Goal: Task Accomplishment & Management: Use online tool/utility

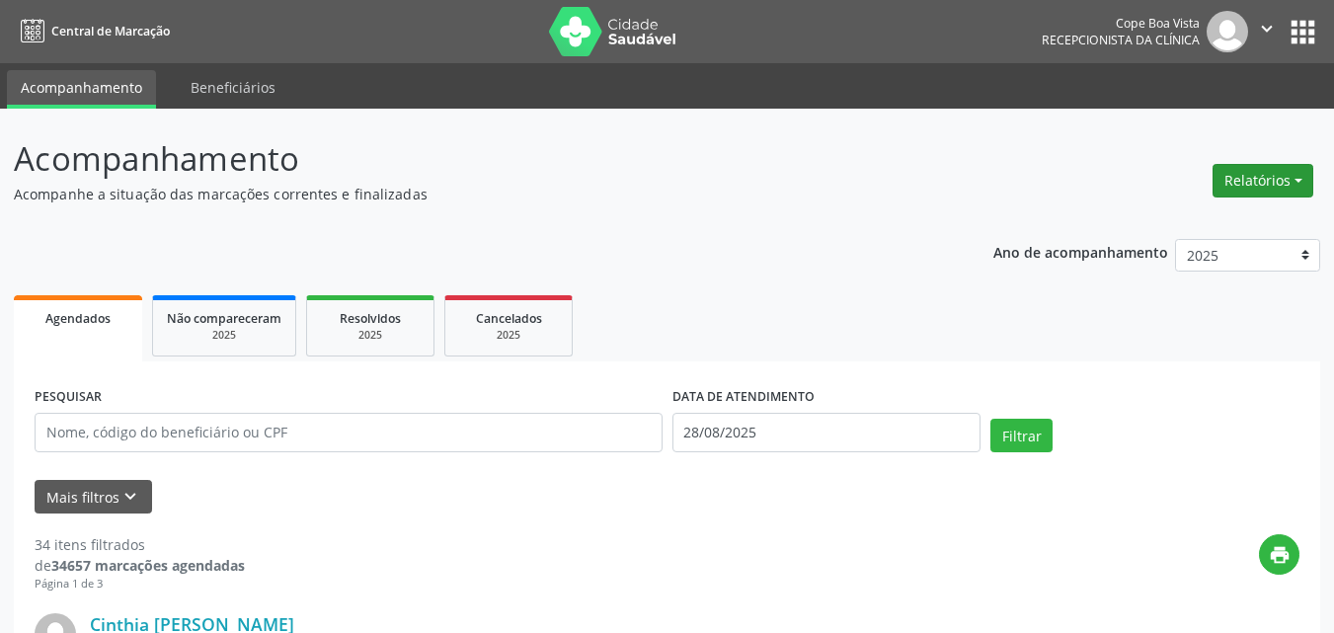
click at [1264, 166] on button "Relatórios" at bounding box center [1263, 181] width 101 height 34
click at [1229, 209] on ul "Agendamentos Procedimentos realizados" at bounding box center [1208, 236] width 214 height 71
click at [1229, 210] on link "Agendamentos" at bounding box center [1208, 223] width 212 height 28
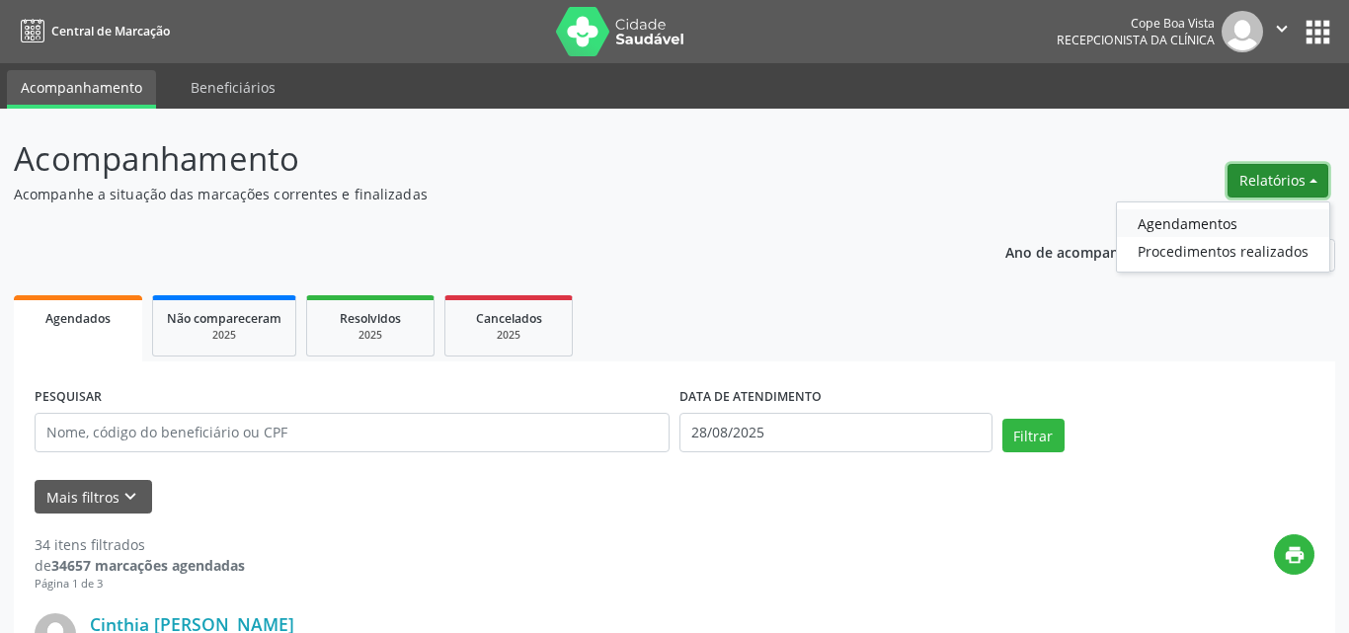
select select "7"
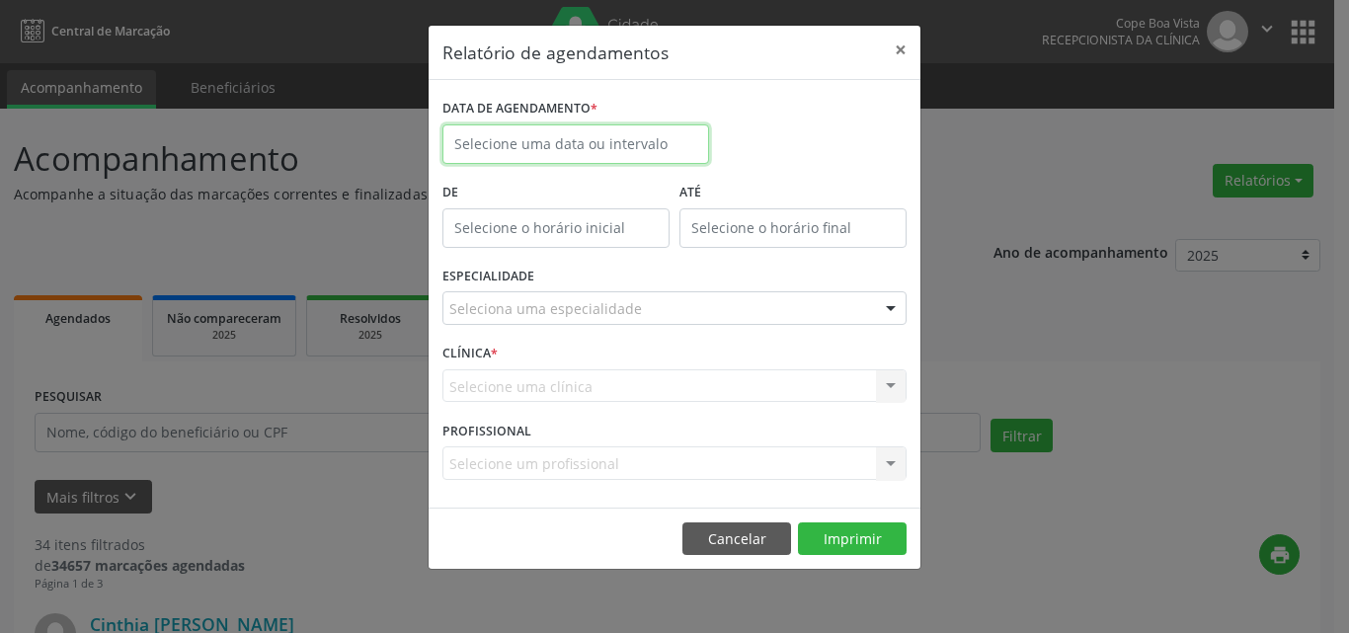
click at [574, 155] on input "text" at bounding box center [575, 144] width 267 height 40
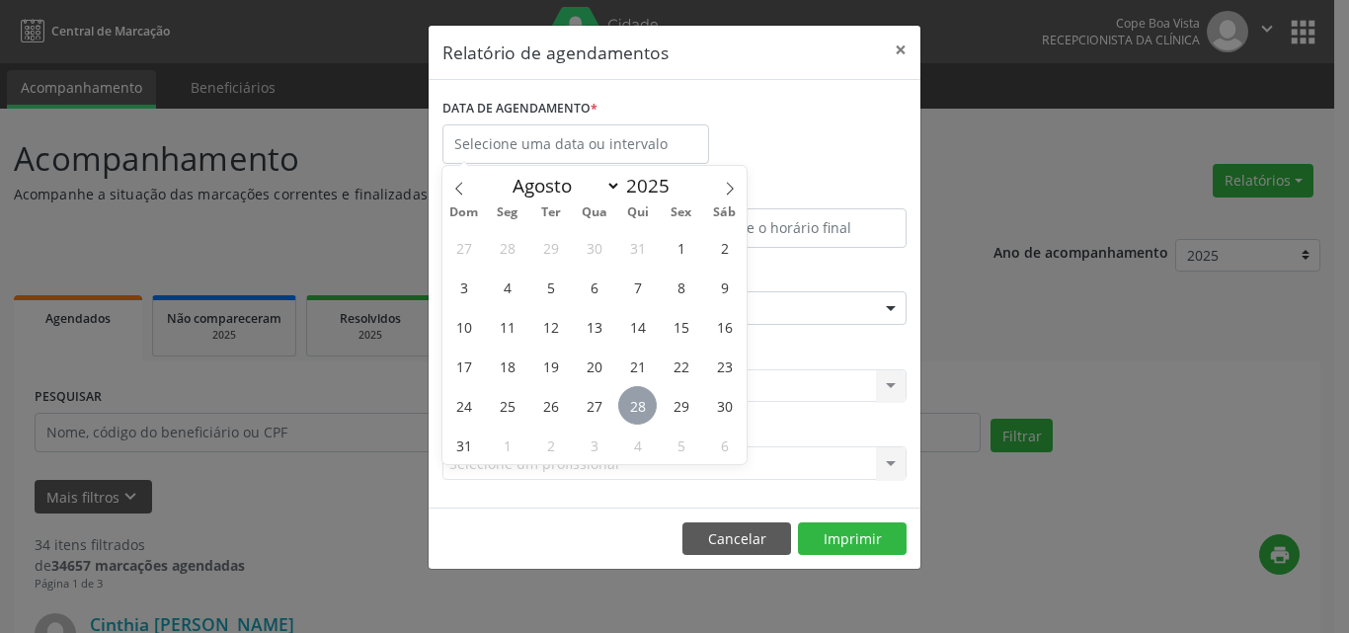
click at [629, 404] on span "28" at bounding box center [637, 405] width 39 height 39
type input "28/08/2025"
click at [629, 404] on span "28" at bounding box center [637, 405] width 39 height 39
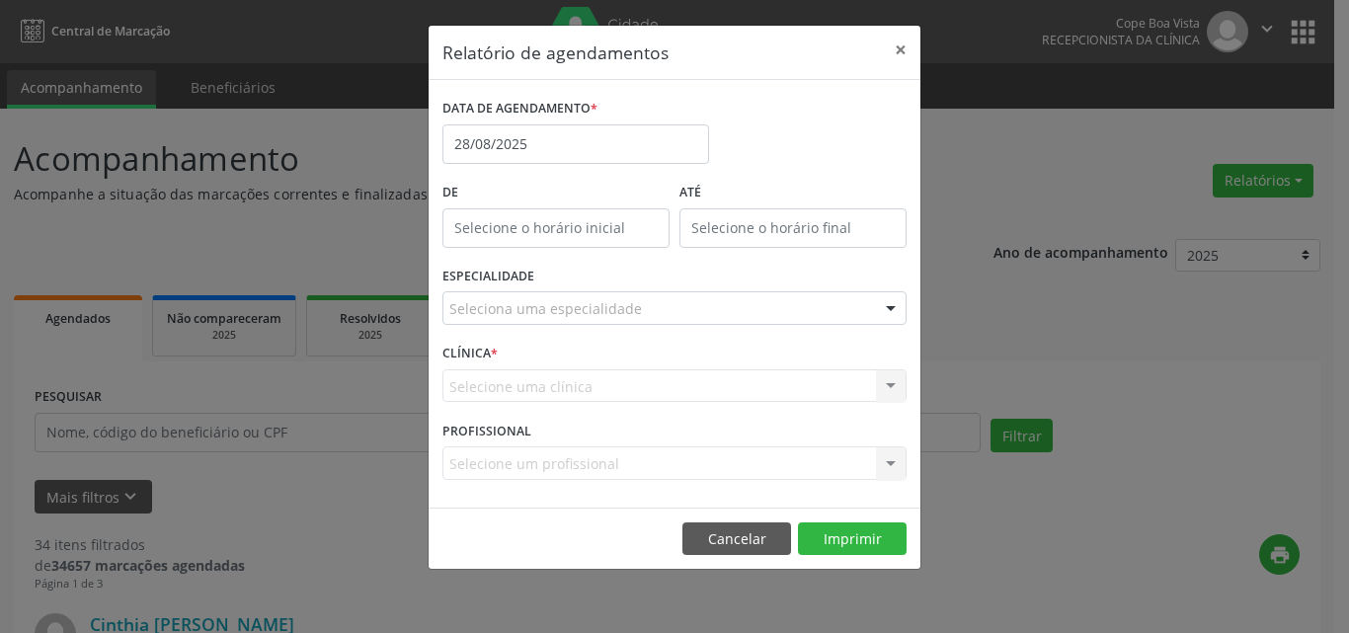
click at [657, 302] on div "Seleciona uma especialidade" at bounding box center [674, 308] width 464 height 34
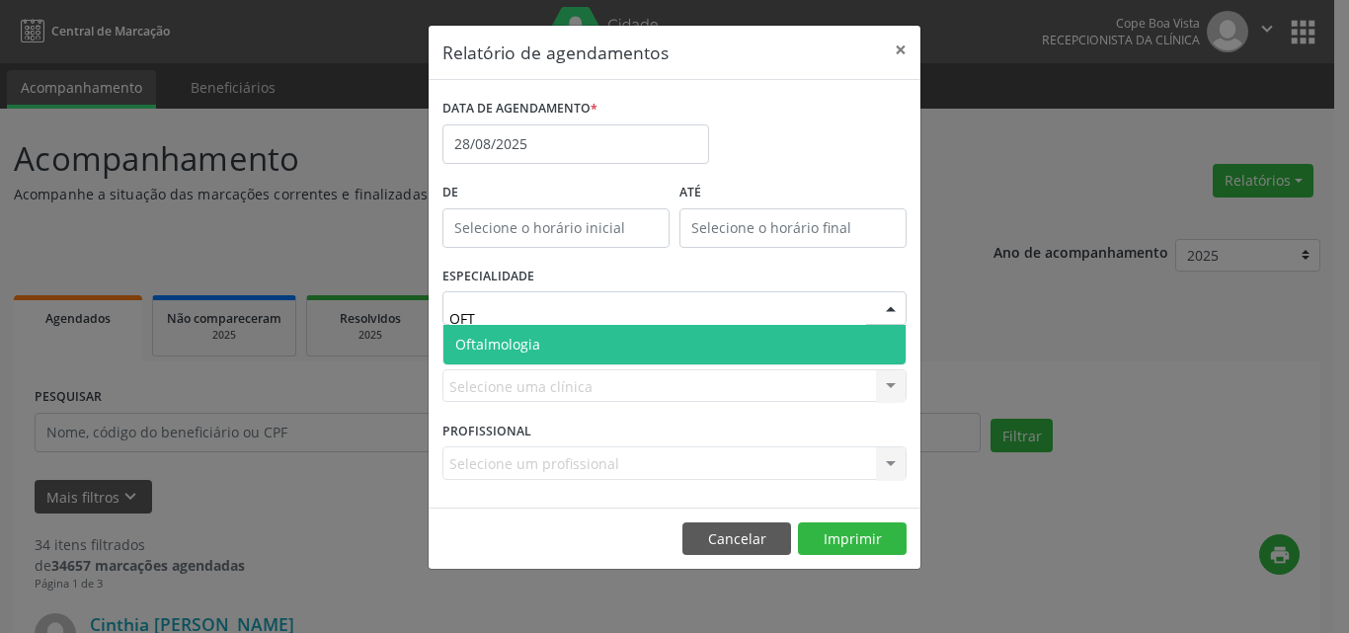
type input "OFTA"
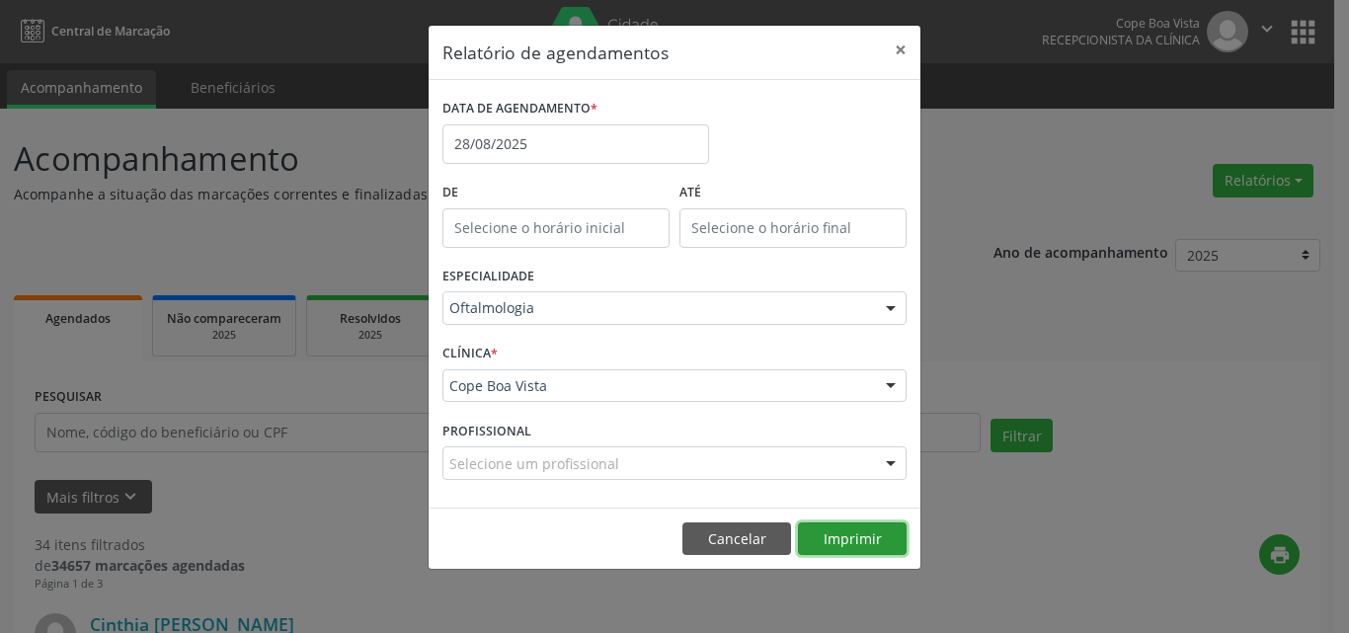
click at [888, 534] on button "Imprimir" at bounding box center [852, 539] width 109 height 34
click at [746, 530] on button "Cancelar" at bounding box center [736, 539] width 109 height 34
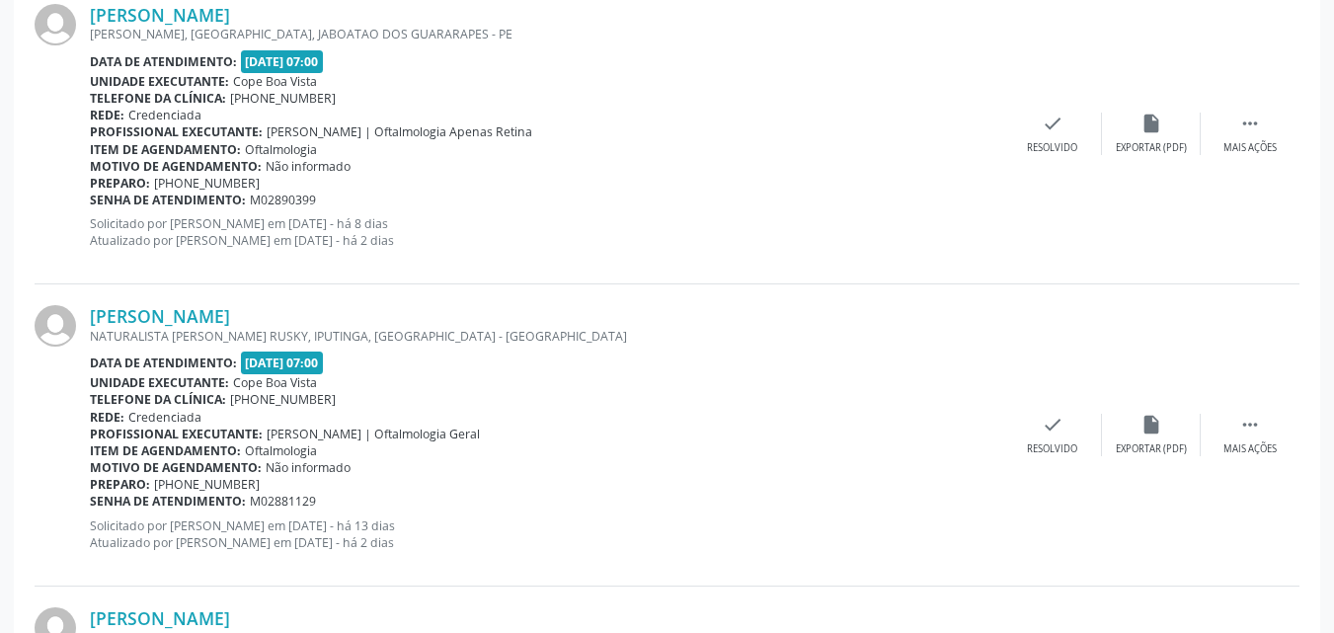
scroll to position [3625, 0]
